Goal: Obtain resource: Obtain resource

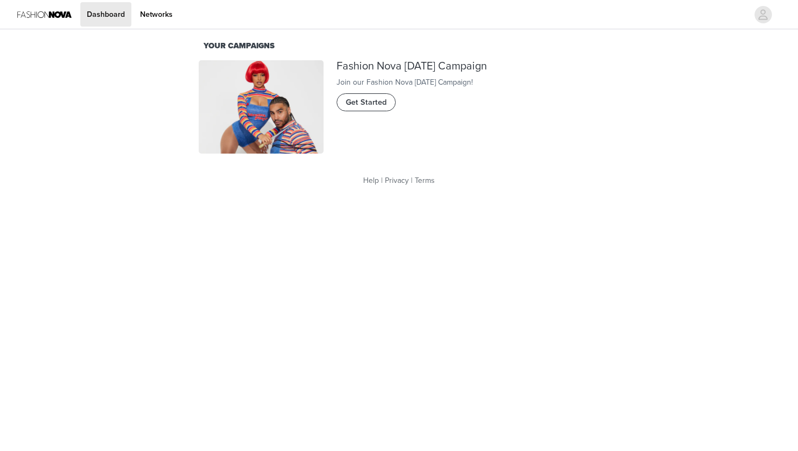
click at [375, 109] on span "Get Started" at bounding box center [366, 103] width 41 height 12
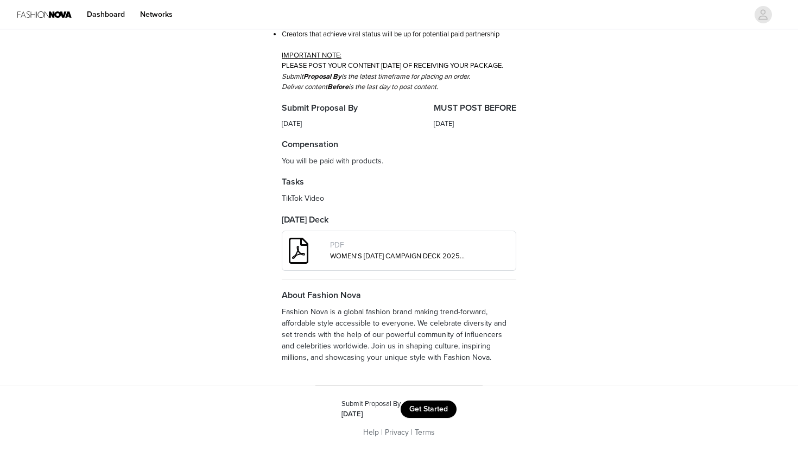
scroll to position [294, 0]
click at [440, 410] on button "Get Started" at bounding box center [428, 408] width 56 height 17
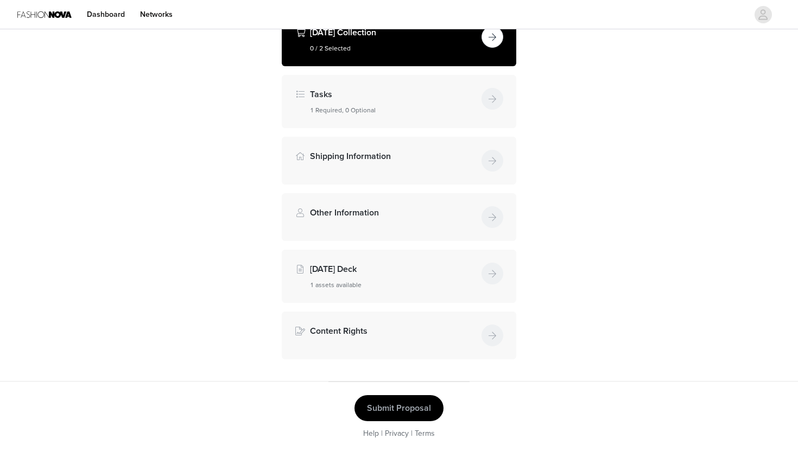
scroll to position [227, 0]
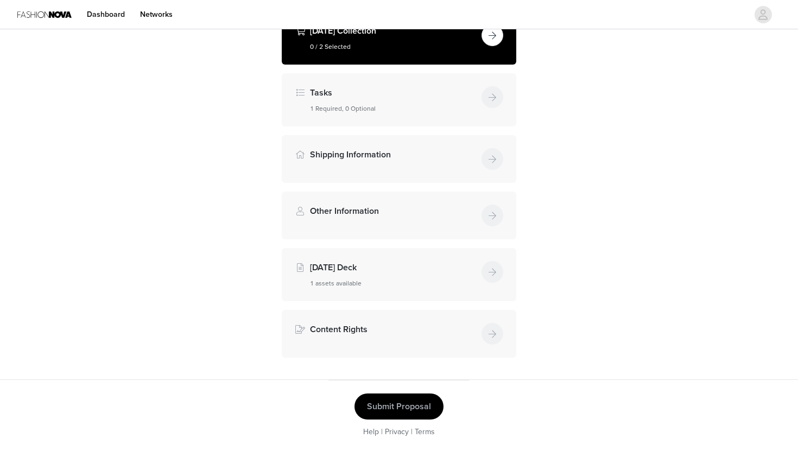
click at [491, 36] on button "button" at bounding box center [492, 35] width 22 height 22
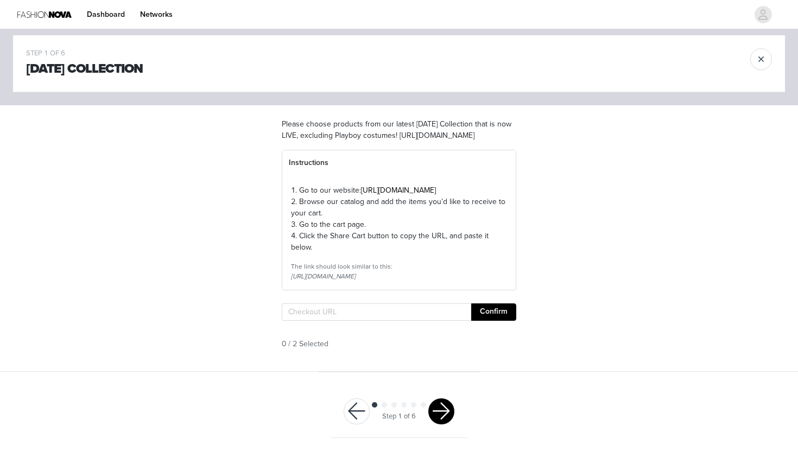
scroll to position [39, 0]
drag, startPoint x: 361, startPoint y: 182, endPoint x: 467, endPoint y: 185, distance: 105.9
click at [467, 185] on p "1. Go to our website: [URL][DOMAIN_NAME]" at bounding box center [399, 190] width 216 height 11
copy link "[URL][DOMAIN_NAME]"
click at [551, 161] on div "STEP 1 OF 6 [DATE] Collection Please choose products from our latest [DATE] Col…" at bounding box center [399, 196] width 798 height 349
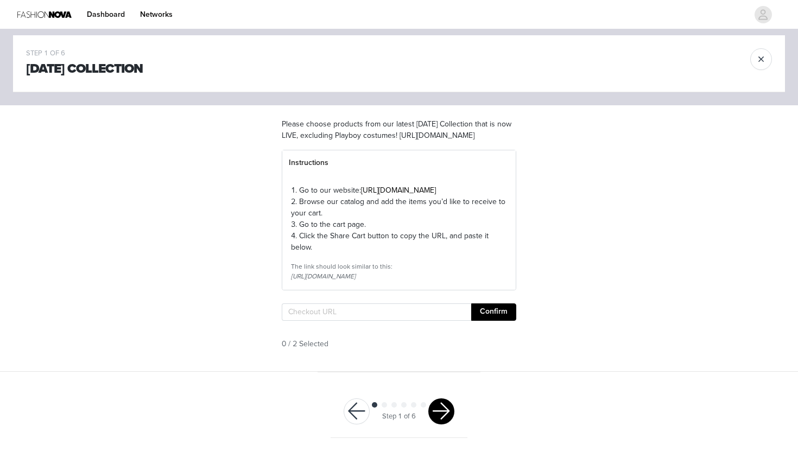
drag, startPoint x: 283, startPoint y: 128, endPoint x: 526, endPoint y: 125, distance: 242.6
click at [526, 124] on section "Please choose products from our latest [DATE] Collection that is now LIVE, excl…" at bounding box center [399, 238] width 260 height 266
copy p "[URL][DOMAIN_NAME]"
